Goal: Task Accomplishment & Management: Manage account settings

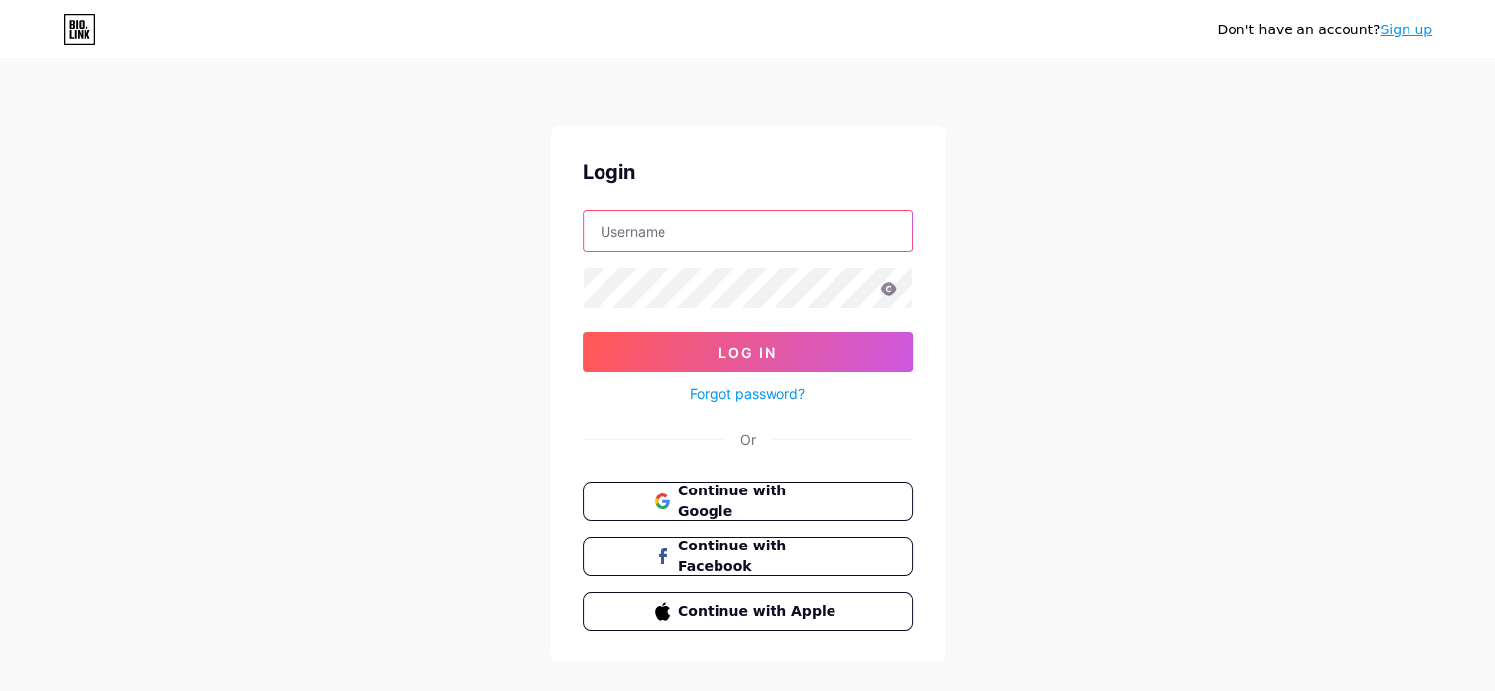
click at [848, 229] on input "text" at bounding box center [748, 230] width 328 height 39
type input "[EMAIL_ADDRESS][DOMAIN_NAME]"
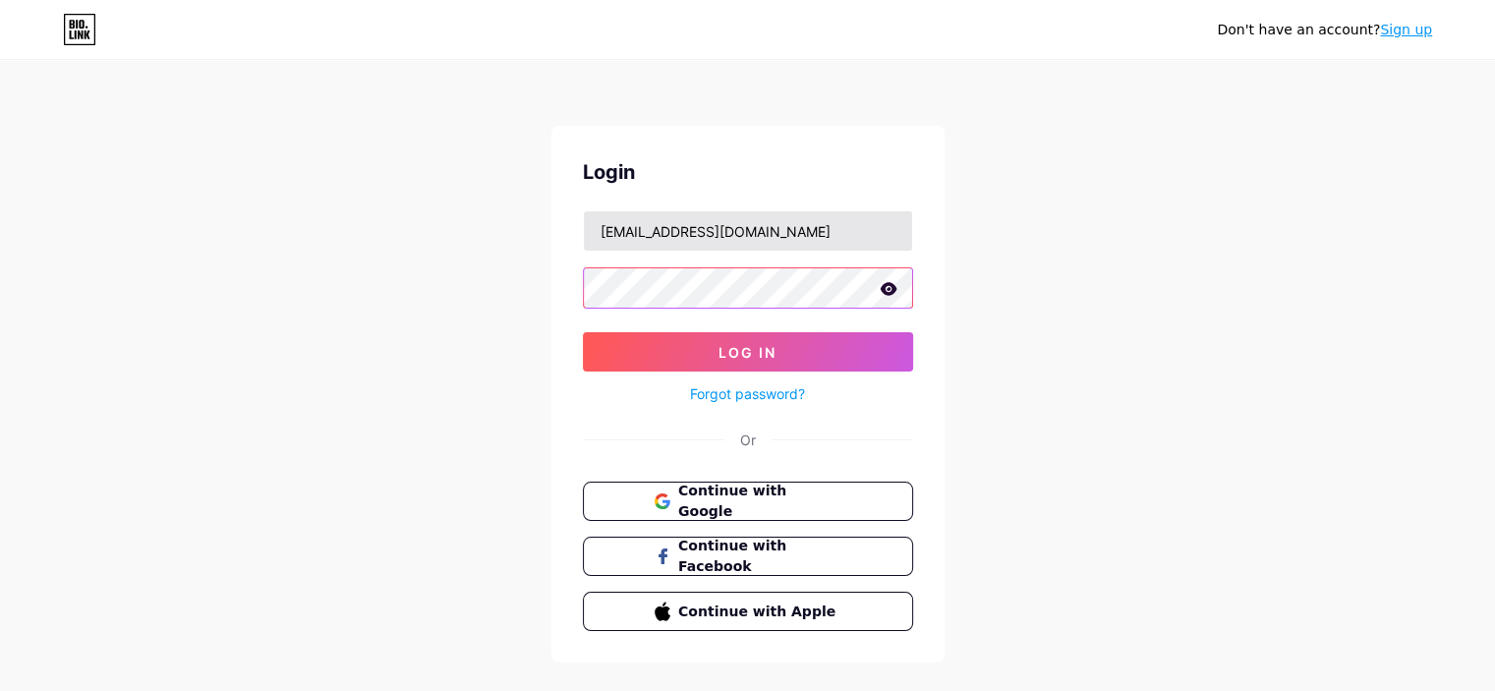
click at [583, 332] on button "Log In" at bounding box center [748, 351] width 330 height 39
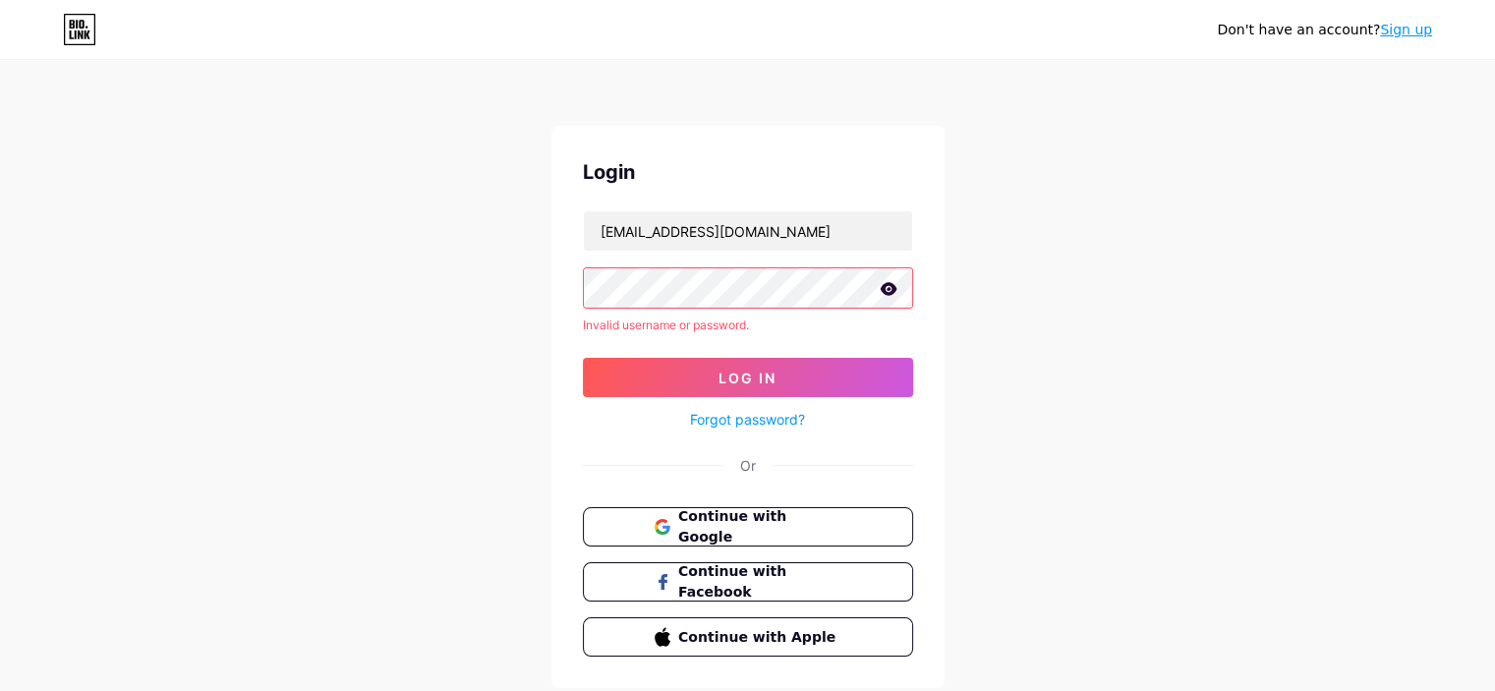
click at [777, 412] on link "Forgot password?" at bounding box center [747, 419] width 115 height 21
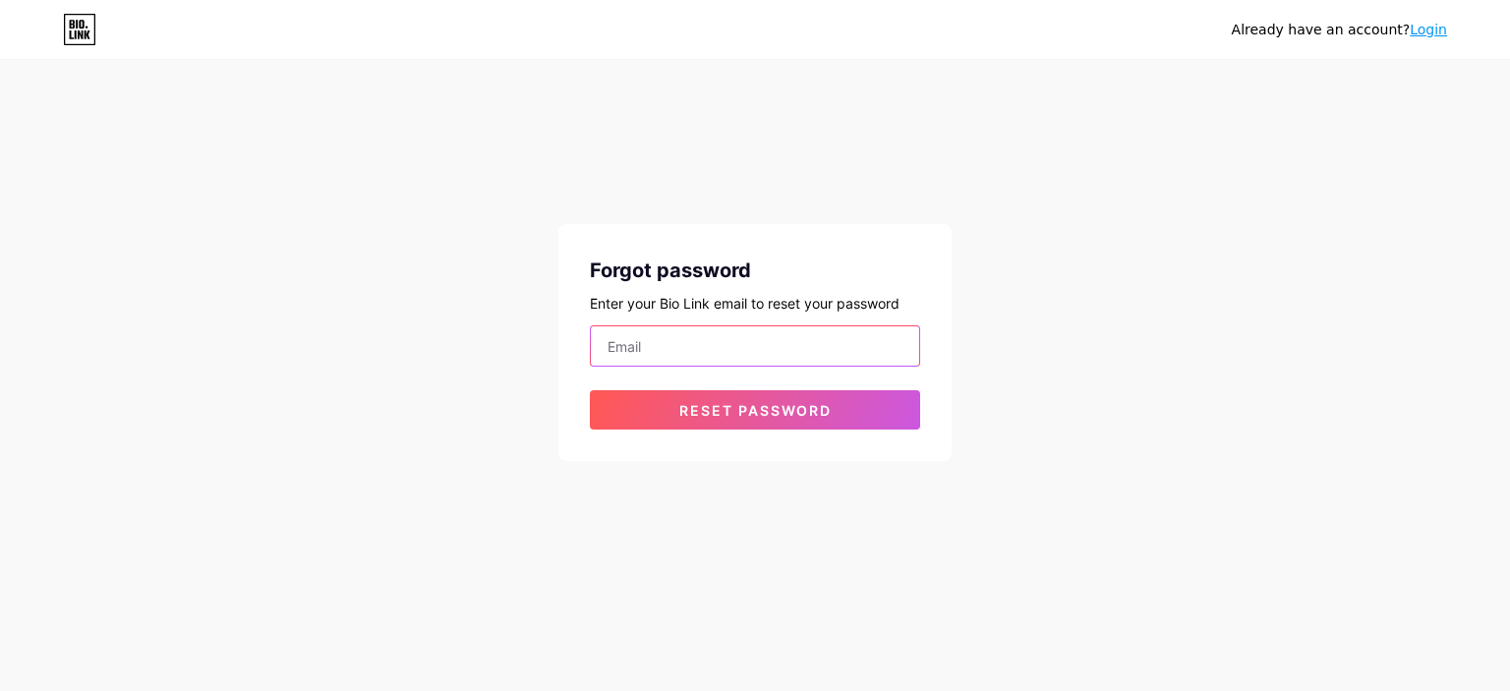
click at [609, 339] on input "email" at bounding box center [755, 345] width 328 height 39
click at [590, 390] on button "Reset password" at bounding box center [755, 409] width 330 height 39
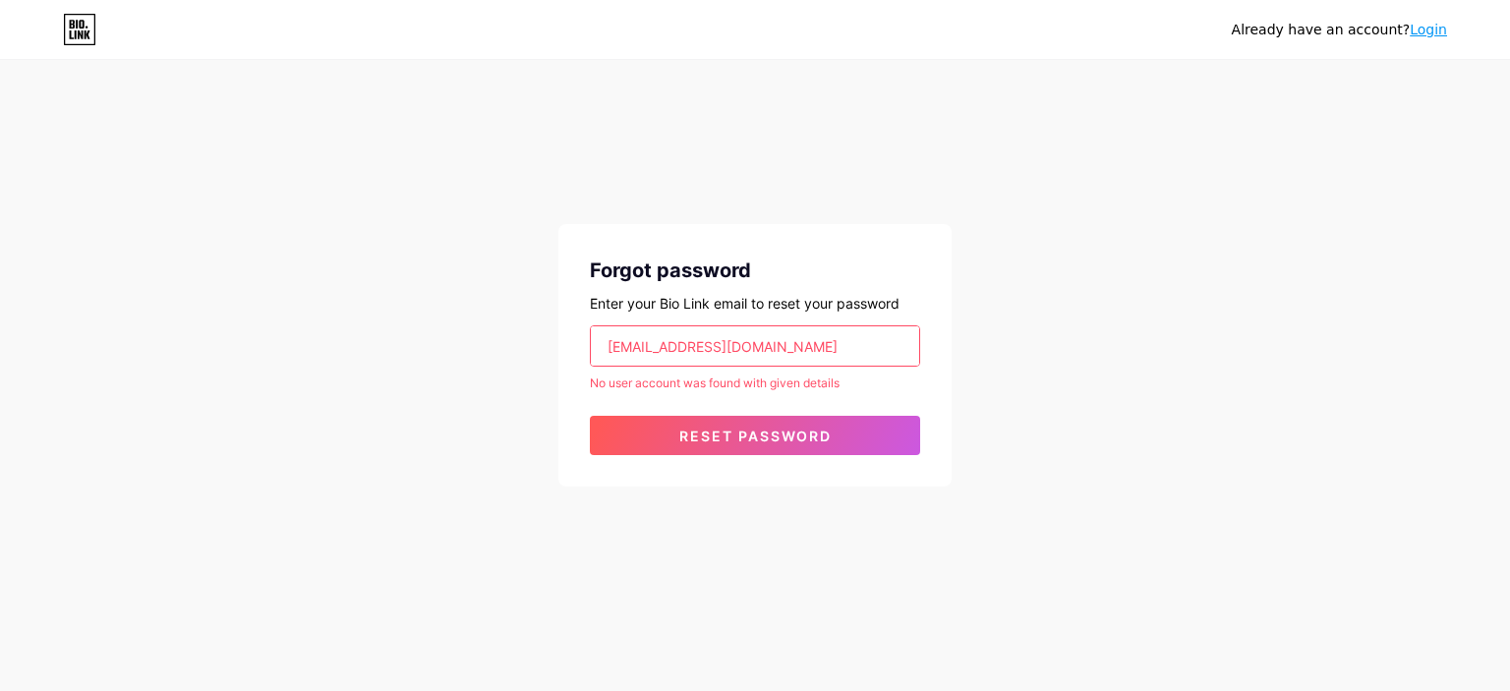
drag, startPoint x: 852, startPoint y: 337, endPoint x: 717, endPoint y: 349, distance: 136.2
click at [717, 349] on input "[EMAIL_ADDRESS][DOMAIN_NAME]" at bounding box center [755, 345] width 328 height 39
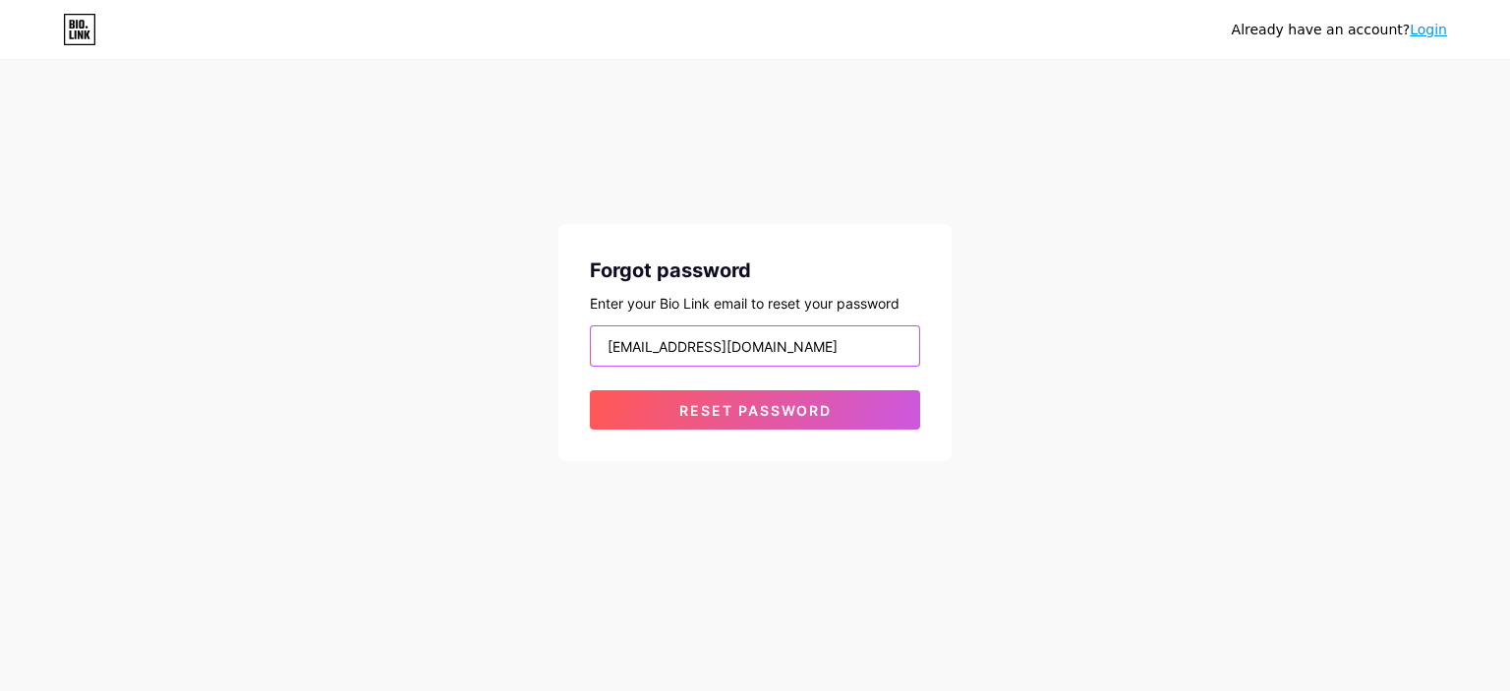
type input "[EMAIL_ADDRESS][DOMAIN_NAME]"
click at [590, 390] on button "Reset password" at bounding box center [755, 409] width 330 height 39
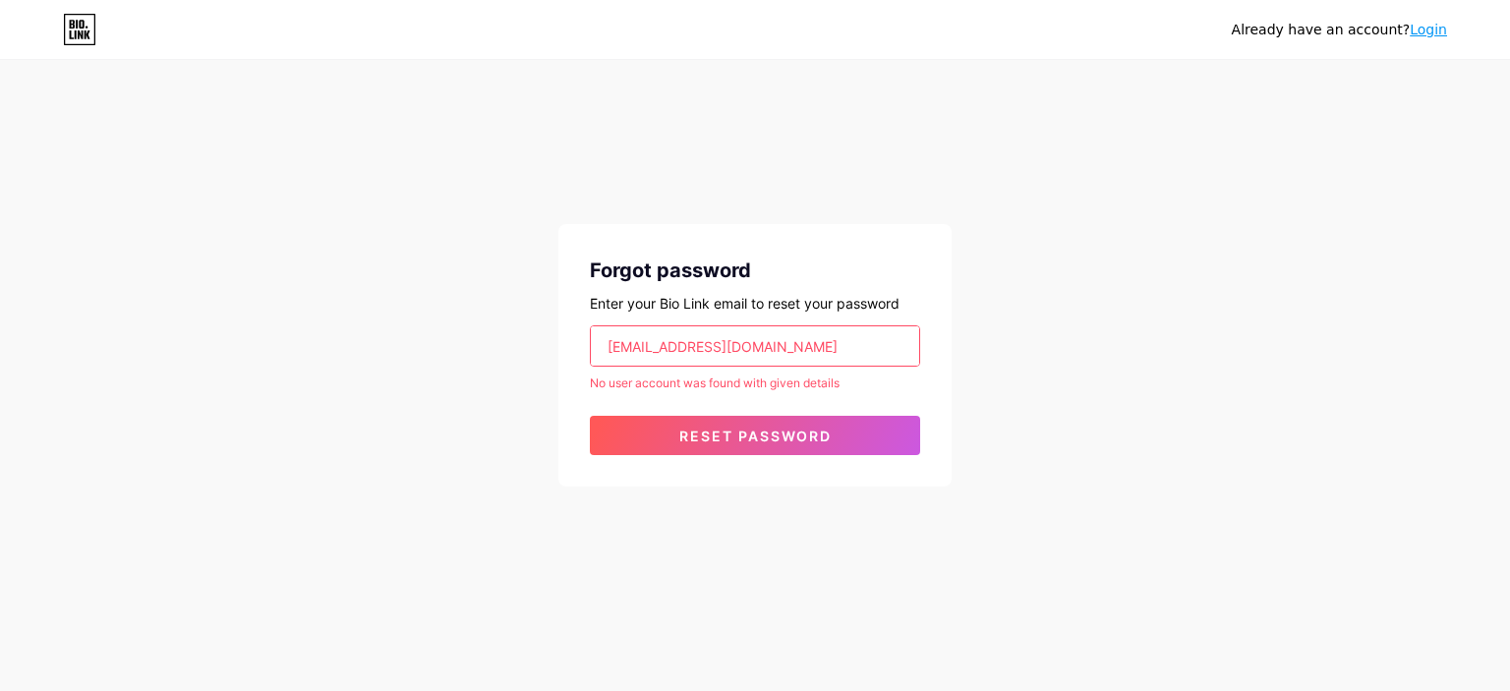
drag, startPoint x: 844, startPoint y: 339, endPoint x: 584, endPoint y: 346, distance: 260.6
click at [584, 346] on div "Forgot password Enter your Bio Link email to reset your password [EMAIL_ADDRESS…" at bounding box center [754, 355] width 393 height 262
